Goal: Check status: Check status

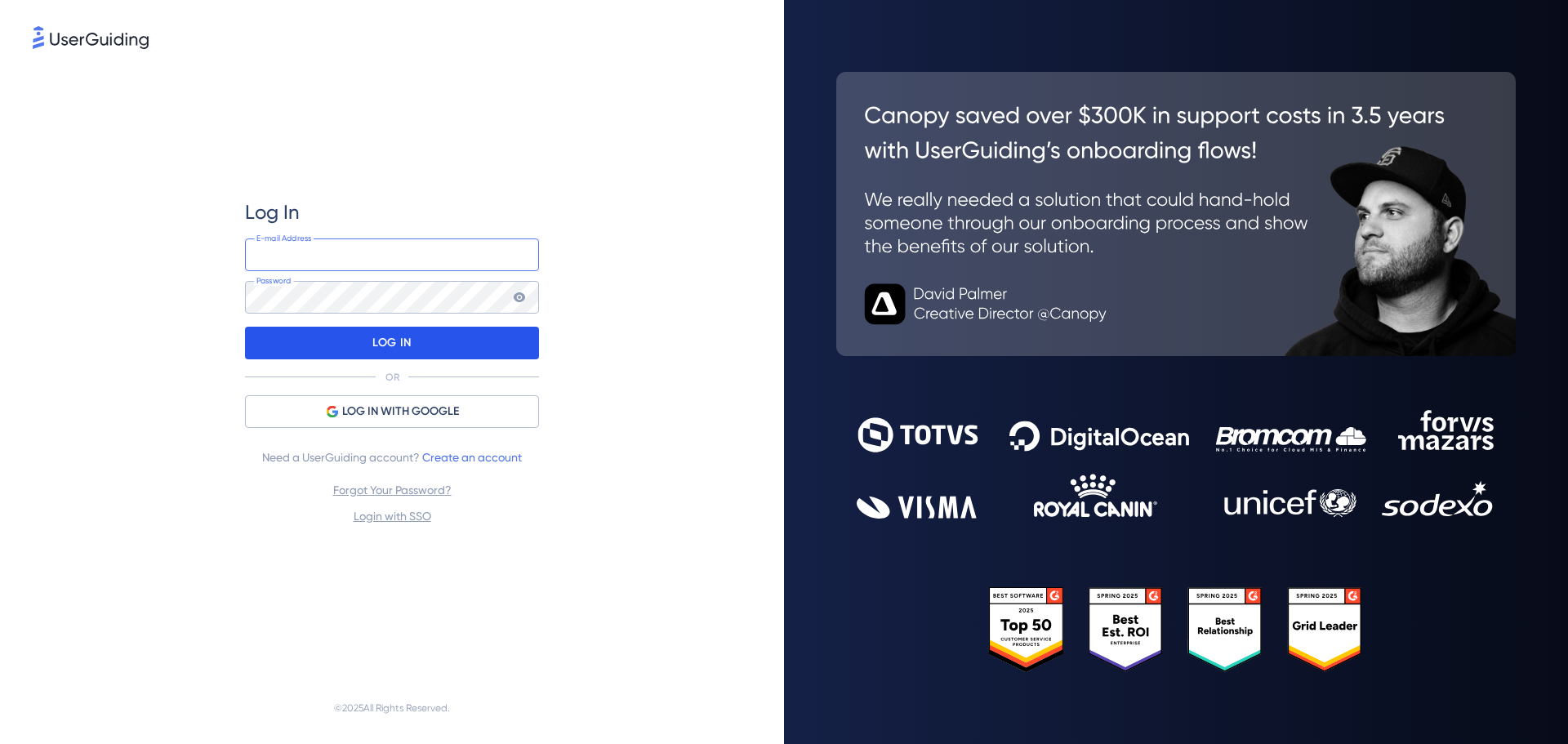
type input "[DOMAIN_NAME][EMAIL_ADDRESS][DOMAIN_NAME]"
click at [427, 346] on div "LOG IN" at bounding box center [391, 342] width 294 height 32
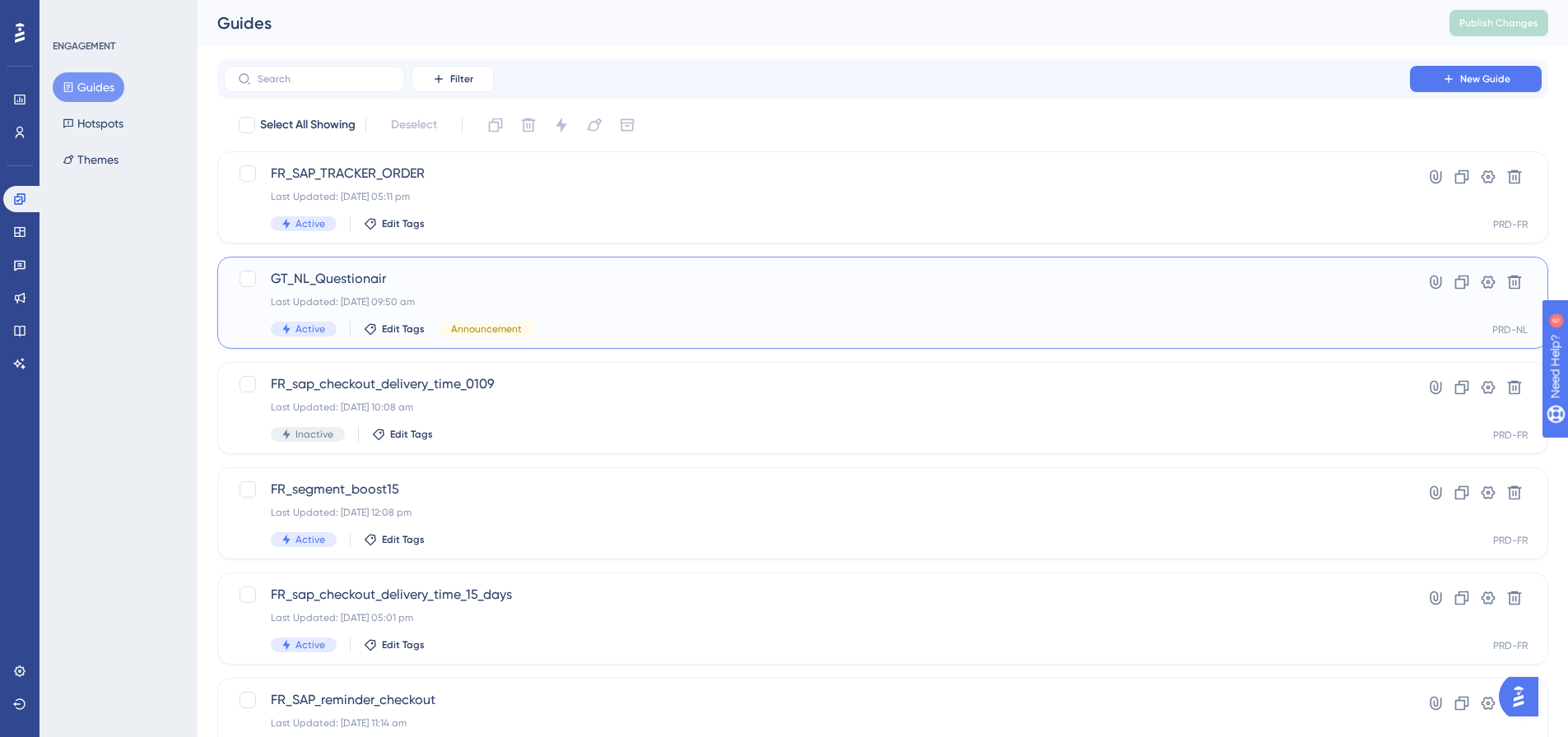
click at [335, 281] on span "GT_NL_Questionair" at bounding box center [817, 278] width 1092 height 20
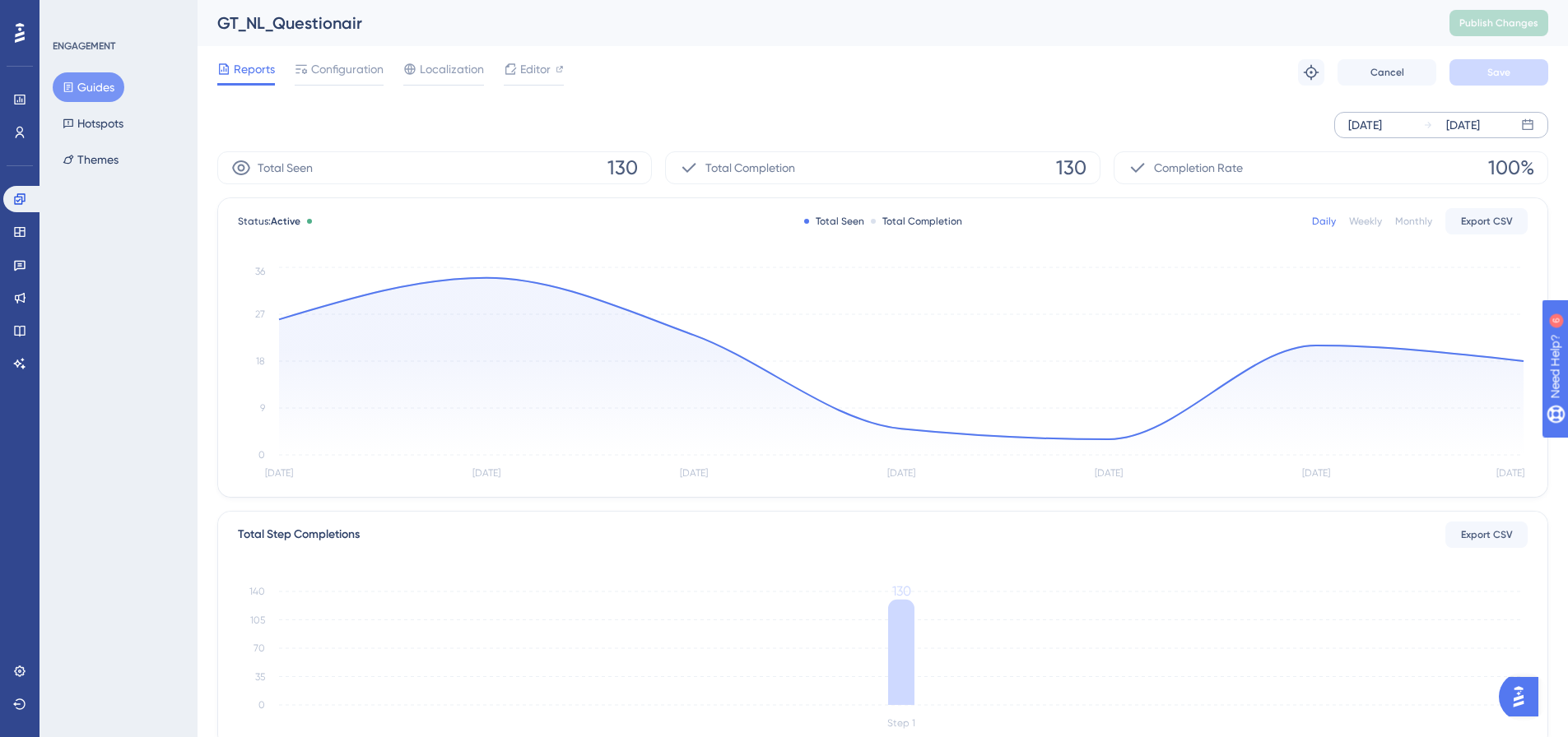
click at [1374, 123] on div "[DATE]" at bounding box center [1365, 125] width 33 height 20
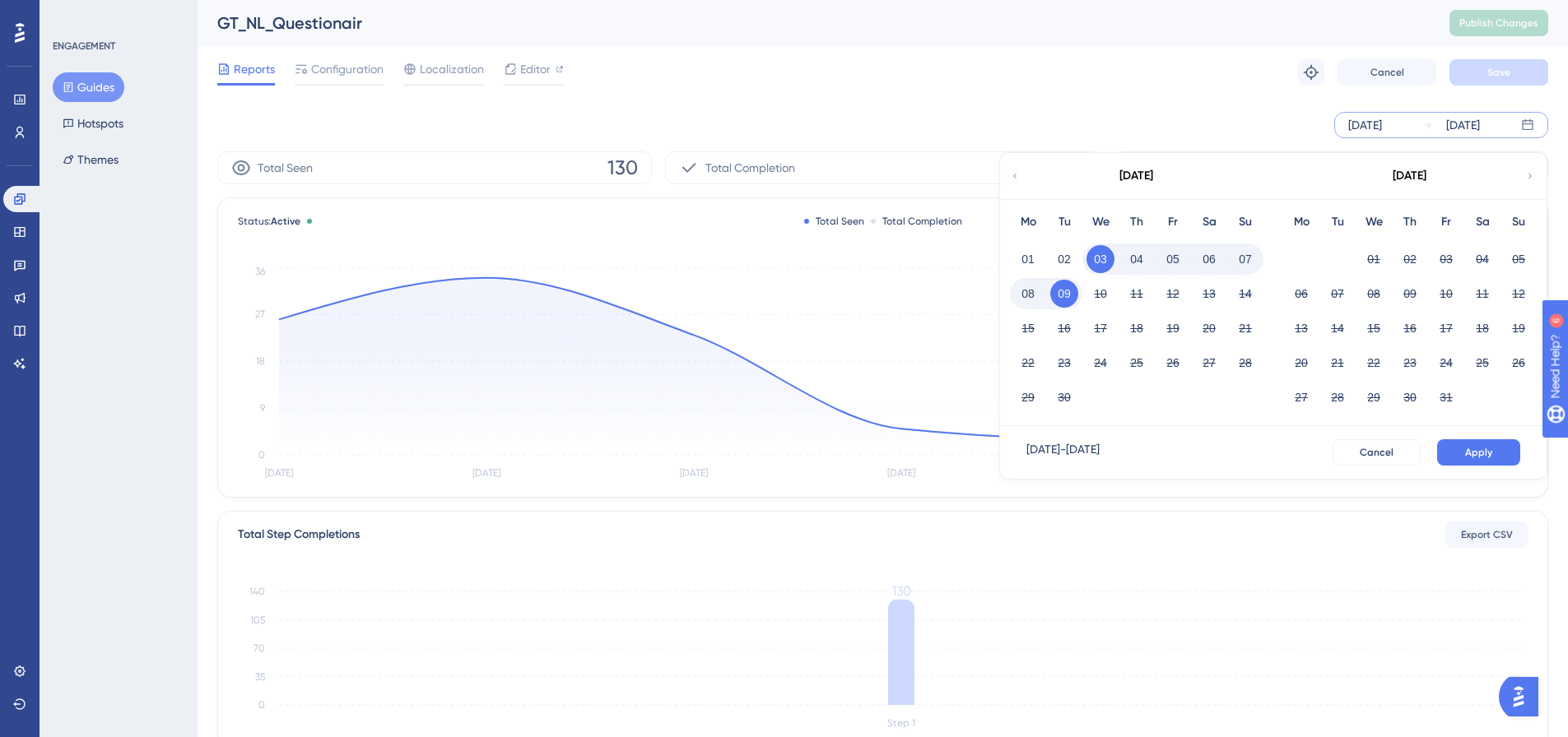
click at [1016, 295] on button "08" at bounding box center [1028, 294] width 28 height 28
click at [1020, 294] on button "08" at bounding box center [1028, 294] width 28 height 28
click at [1456, 454] on button "Apply" at bounding box center [1478, 453] width 83 height 26
